Goal: Information Seeking & Learning: Learn about a topic

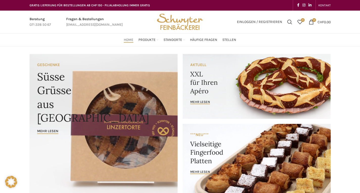
click at [137, 40] on ul "Home Produkte PRODUKT KATEGORIEN Apéro & Häppchen Spezialitäten Gipfeli & Brötl…" at bounding box center [180, 40] width 112 height 10
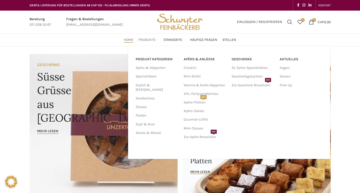
click at [143, 39] on span "Produkte" at bounding box center [146, 40] width 17 height 5
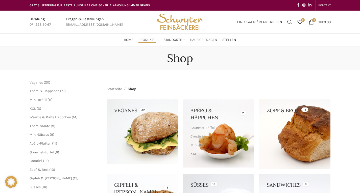
click at [212, 39] on span "Häufige Fragen" at bounding box center [203, 40] width 27 height 5
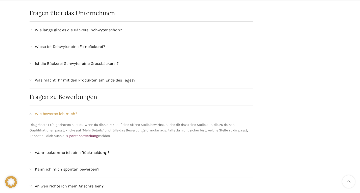
scroll to position [404, 0]
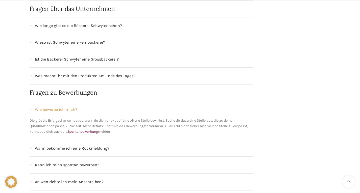
click at [78, 25] on span "Wie lange gibt es die Bäckerei Schwyter schon?" at bounding box center [78, 25] width 87 height 7
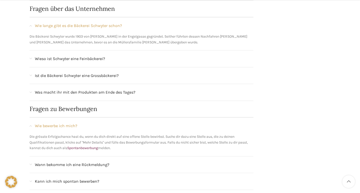
click at [81, 76] on span "Ist die Bäckerei Schwyter eine Grossbäckerei?" at bounding box center [77, 75] width 84 height 7
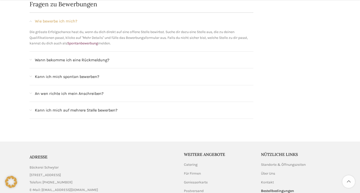
scroll to position [580, 0]
